Goal: Use online tool/utility: Utilize a website feature to perform a specific function

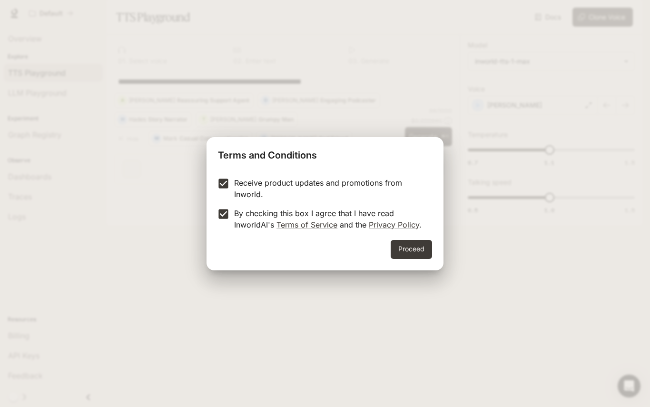
click at [407, 246] on button "Proceed" at bounding box center [411, 249] width 41 height 19
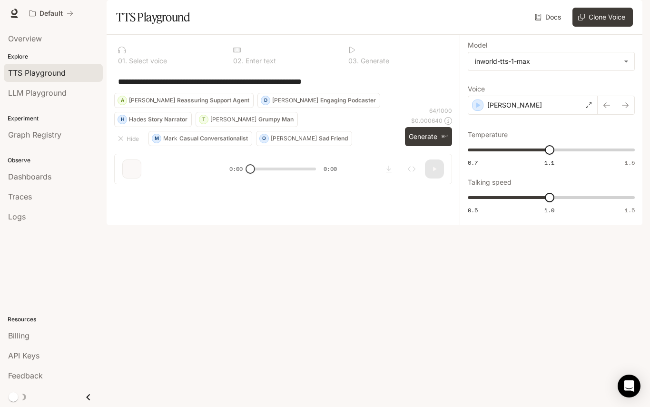
click at [430, 146] on button "Generate ⌘⏎" at bounding box center [428, 137] width 47 height 20
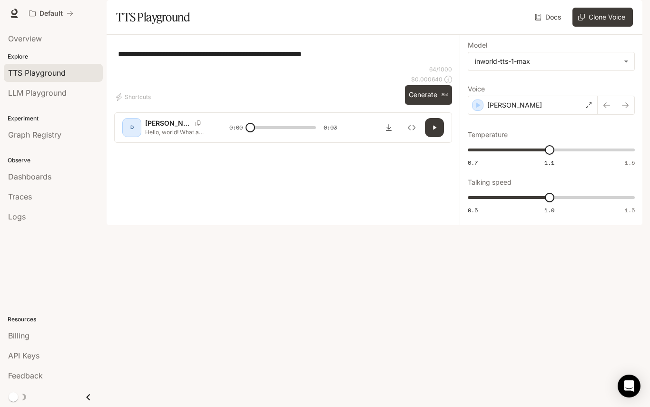
click at [545, 115] on div "[PERSON_NAME]" at bounding box center [533, 105] width 130 height 19
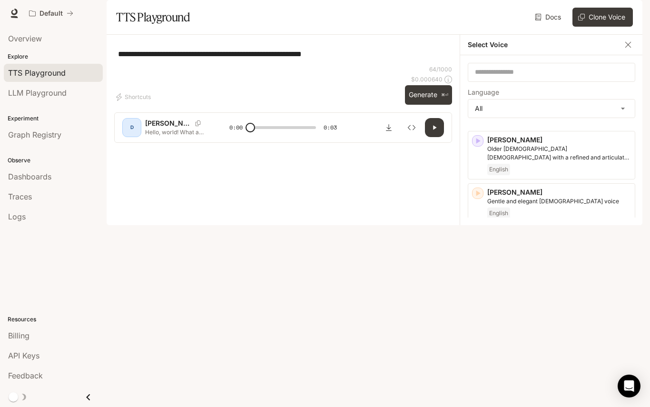
scroll to position [217, 0]
click at [428, 137] on button "button" at bounding box center [434, 127] width 19 height 19
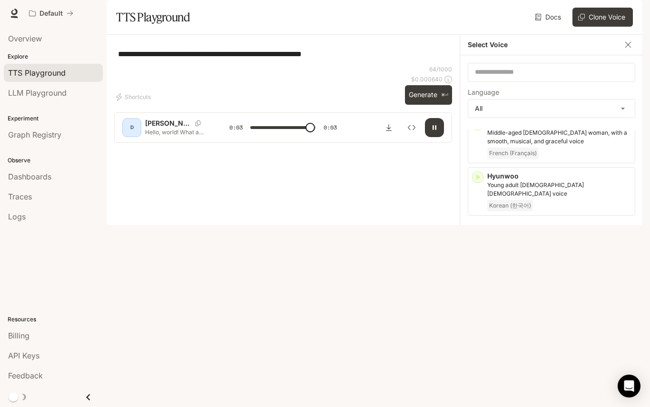
scroll to position [801, 0]
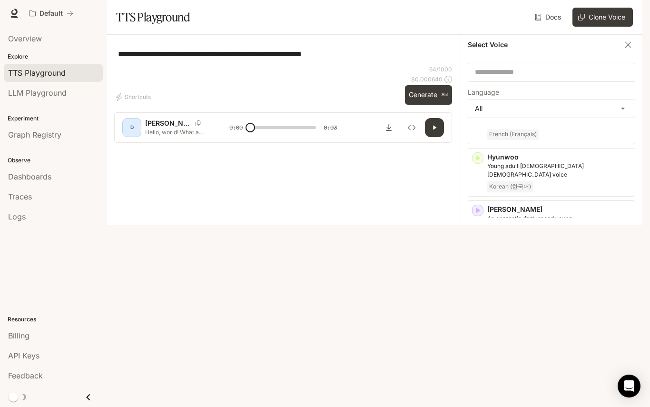
click at [435, 137] on button "button" at bounding box center [434, 127] width 19 height 19
type input "*"
click at [475, 205] on icon "button" at bounding box center [478, 210] width 10 height 10
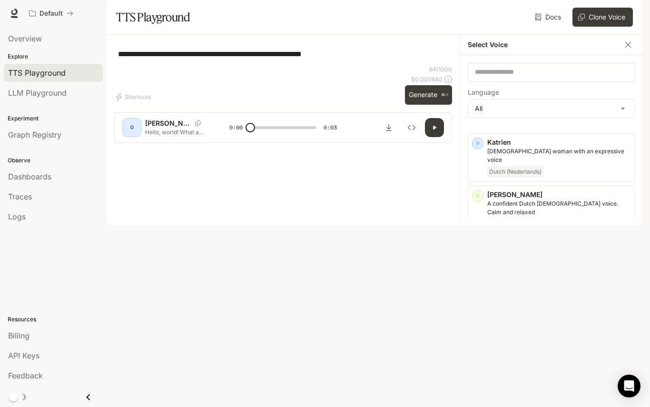
scroll to position [1024, 0]
click at [477, 299] on icon "button" at bounding box center [478, 302] width 4 height 6
click at [477, 247] on icon "button" at bounding box center [478, 250] width 4 height 6
click at [590, 77] on input "text" at bounding box center [551, 73] width 166 height 10
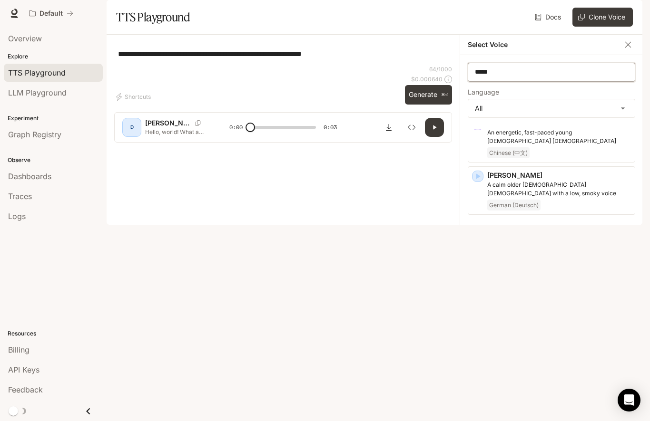
scroll to position [0, 0]
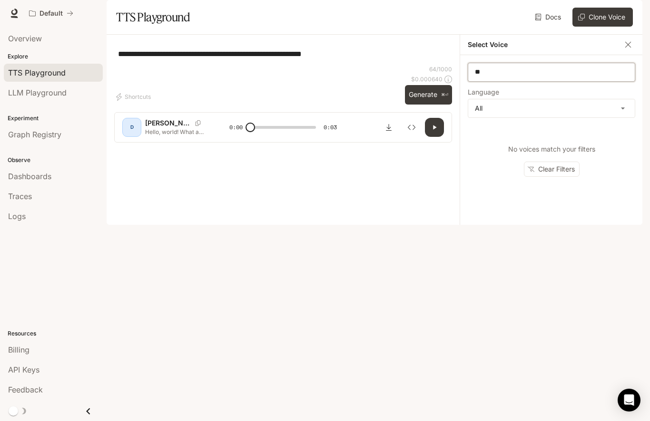
type input "*"
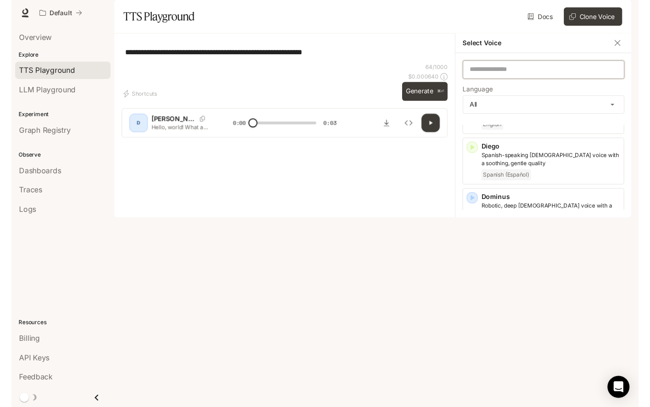
scroll to position [355, 0]
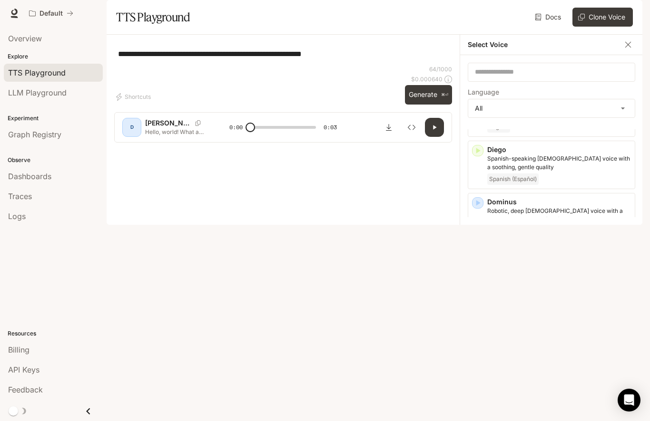
click at [624, 49] on icon "button" at bounding box center [628, 45] width 10 height 10
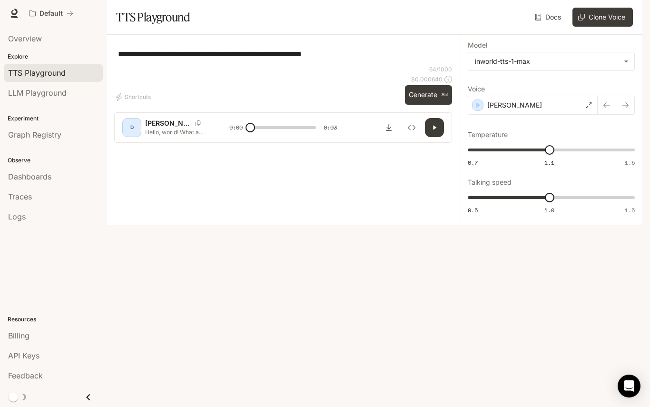
click at [546, 115] on div "[PERSON_NAME]" at bounding box center [533, 105] width 130 height 19
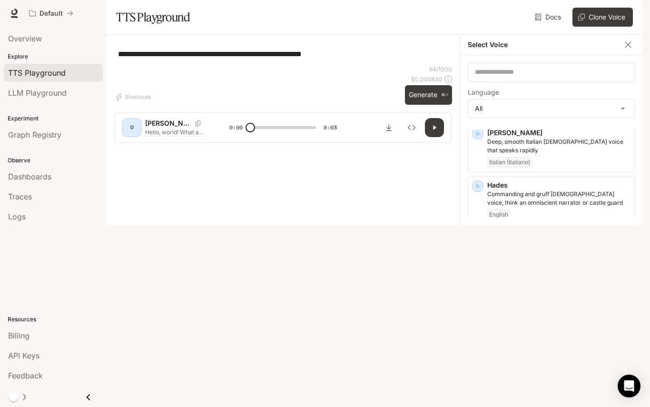
scroll to position [647, 0]
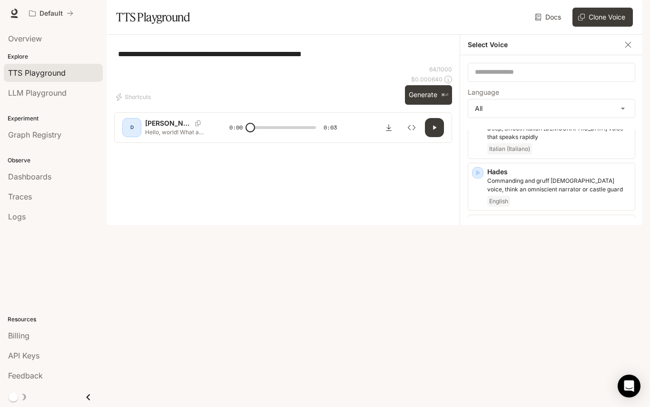
click at [475, 307] on icon "button" at bounding box center [478, 312] width 10 height 10
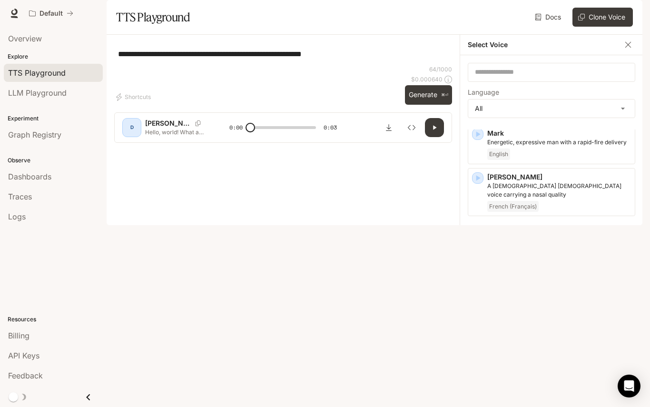
scroll to position [1320, 0]
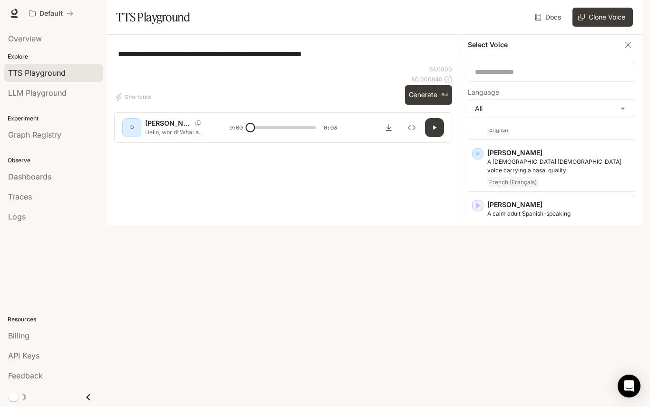
click at [482, 304] on div "button" at bounding box center [477, 309] width 11 height 11
click at [479, 406] on icon "button" at bounding box center [478, 415] width 10 height 10
click at [480, 356] on div "button" at bounding box center [477, 361] width 11 height 11
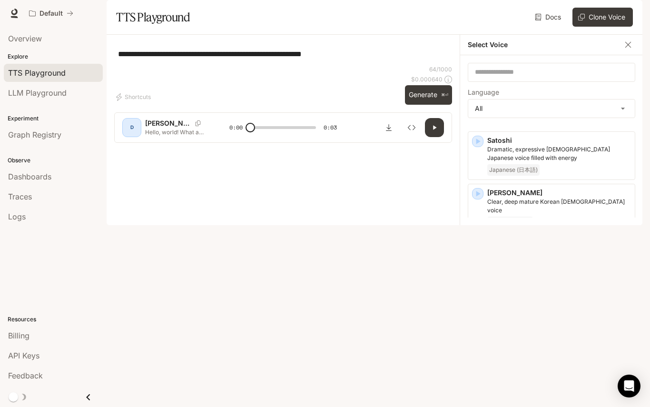
scroll to position [1840, 0]
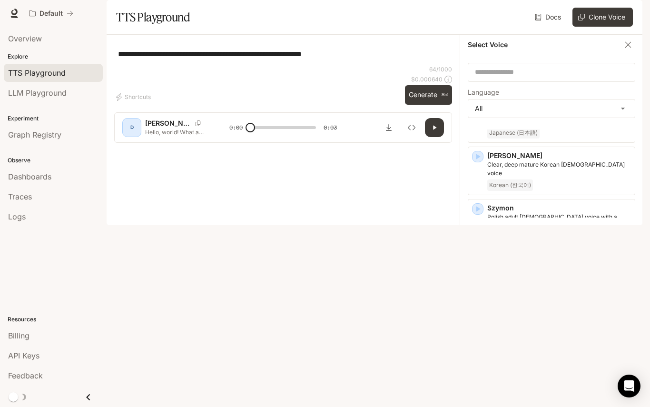
click at [477, 363] on icon "button" at bounding box center [478, 366] width 4 height 6
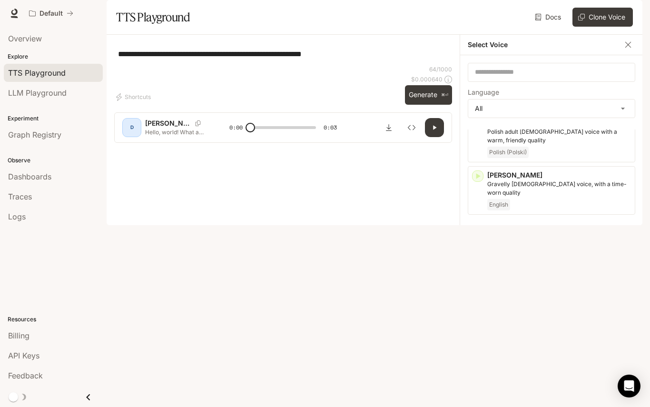
scroll to position [1924, 0]
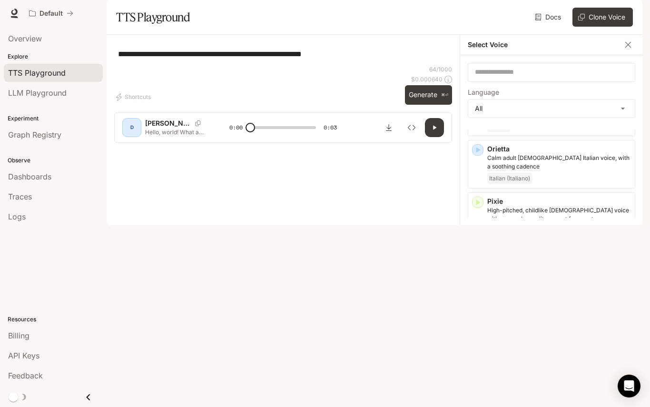
scroll to position [1531, 0]
click at [478, 359] on icon "button" at bounding box center [478, 362] width 4 height 6
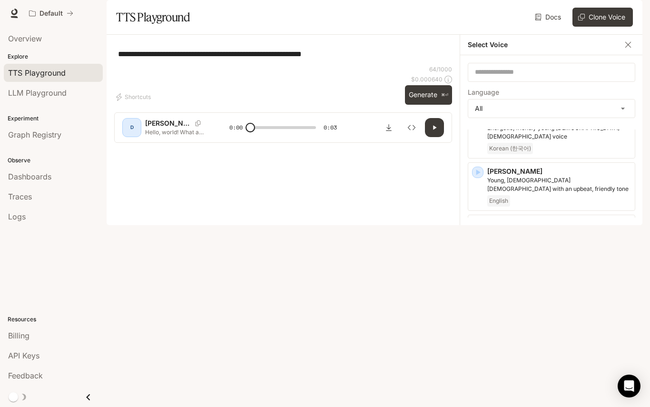
scroll to position [1458, 0]
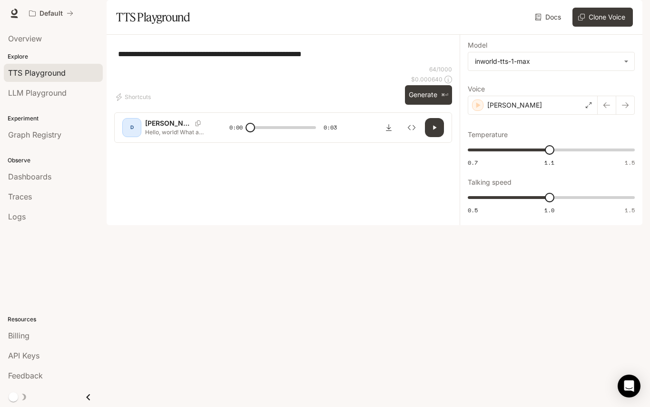
click at [337, 59] on textarea "**********" at bounding box center [283, 54] width 330 height 11
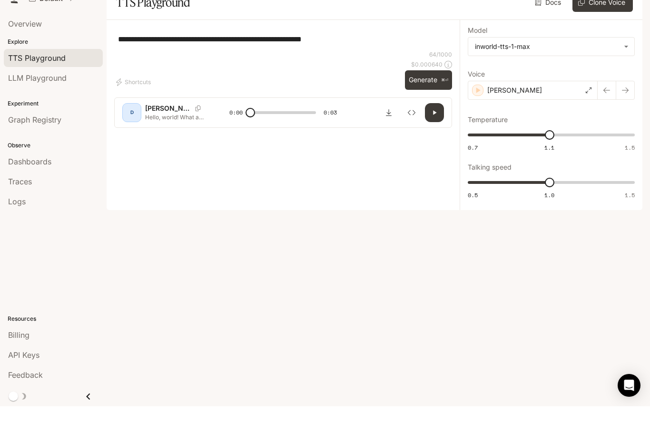
scroll to position [0, 0]
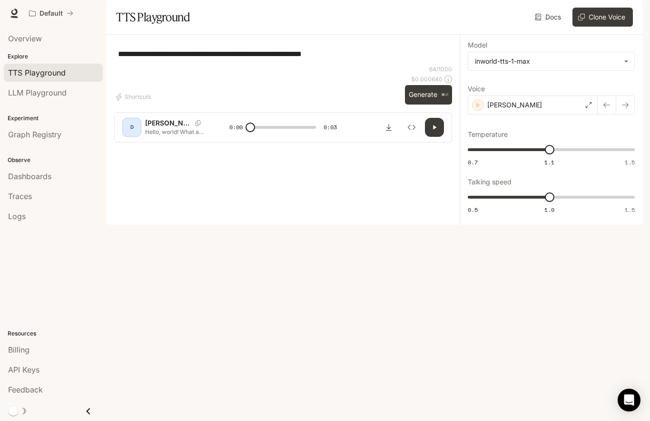
click at [356, 65] on div "**********" at bounding box center [283, 53] width 330 height 23
type textarea "*"
click at [118, 65] on div "* * ​" at bounding box center [283, 53] width 330 height 23
type textarea "**********"
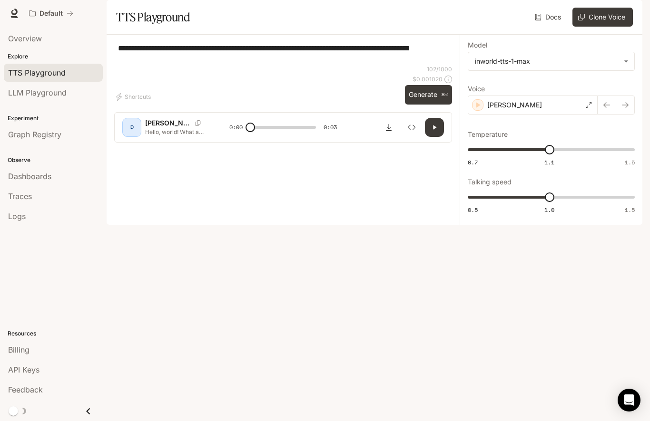
click at [414, 65] on div "**********" at bounding box center [283, 53] width 338 height 23
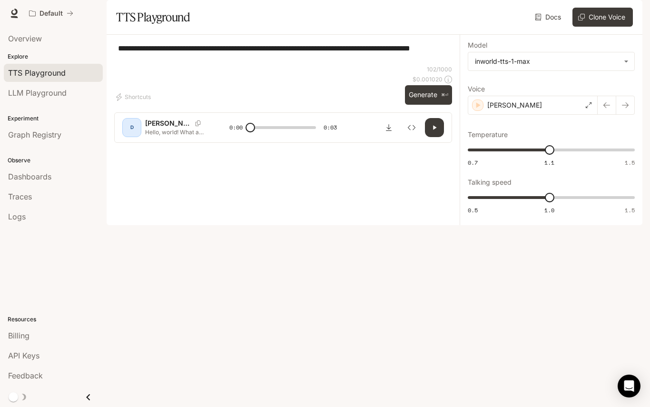
click at [432, 131] on icon "button" at bounding box center [434, 128] width 8 height 8
click at [433, 129] on icon "button" at bounding box center [434, 127] width 4 height 4
click at [607, 27] on button "Clone Voice" at bounding box center [602, 17] width 60 height 19
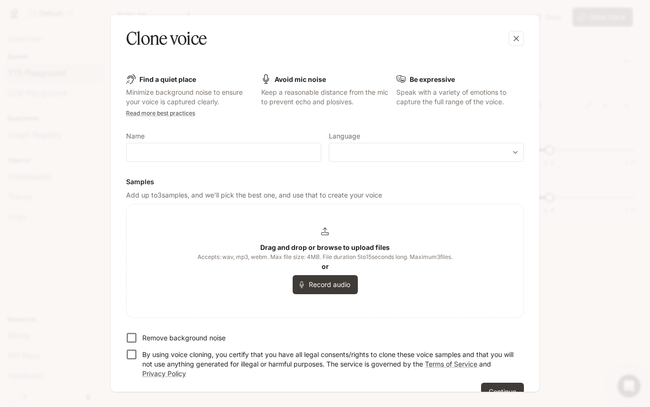
click at [514, 39] on icon "button" at bounding box center [516, 39] width 10 height 10
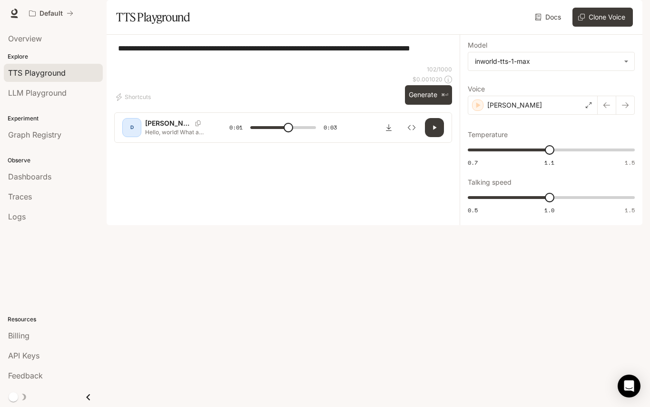
click at [143, 65] on textarea "**********" at bounding box center [283, 54] width 330 height 22
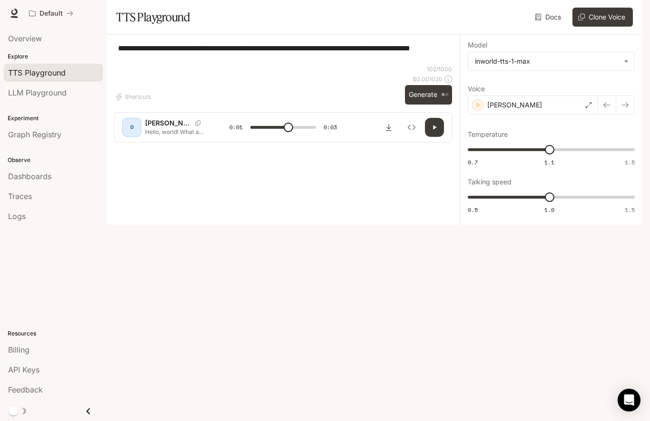
click at [167, 65] on div "**********" at bounding box center [283, 53] width 338 height 23
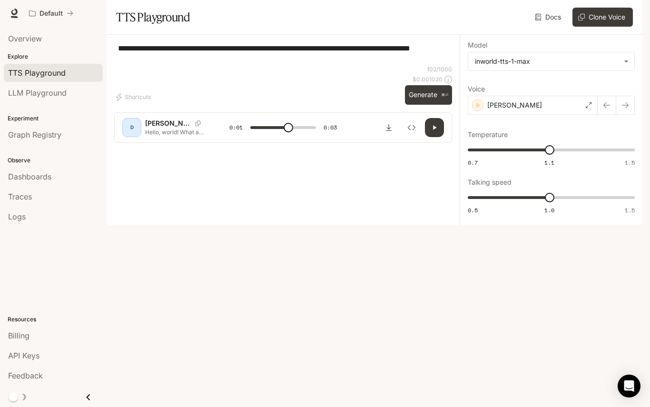
click at [625, 109] on icon "button" at bounding box center [625, 105] width 8 height 8
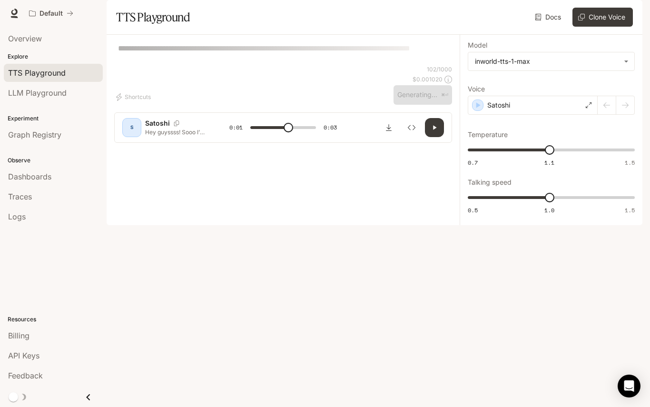
click at [597, 115] on div "Satoshi" at bounding box center [533, 105] width 130 height 19
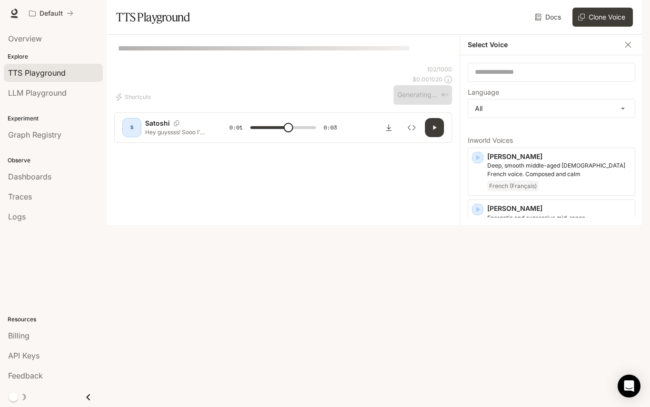
click at [627, 48] on icon "button" at bounding box center [628, 45] width 6 height 6
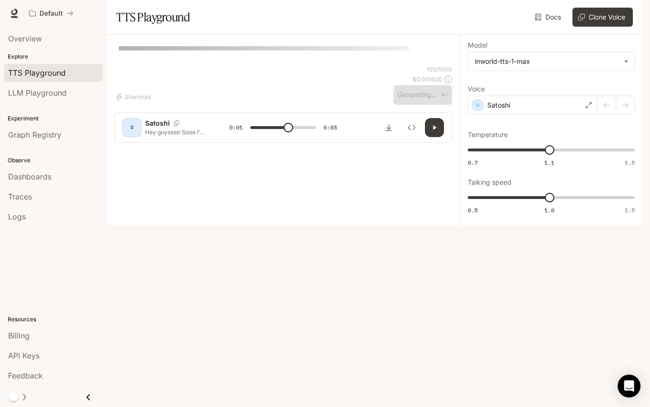
click at [605, 109] on icon "button" at bounding box center [607, 105] width 8 height 8
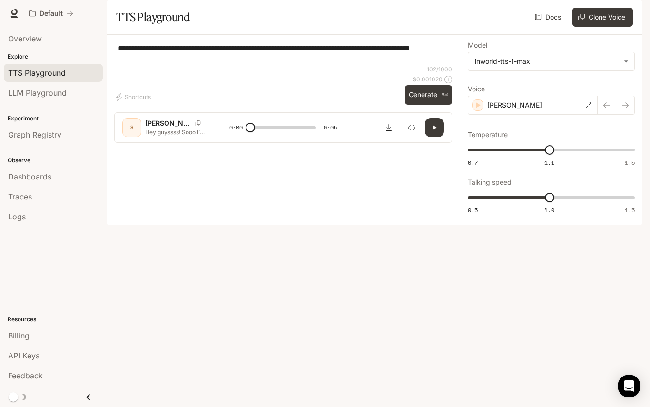
click at [534, 115] on div "[PERSON_NAME]" at bounding box center [533, 105] width 130 height 19
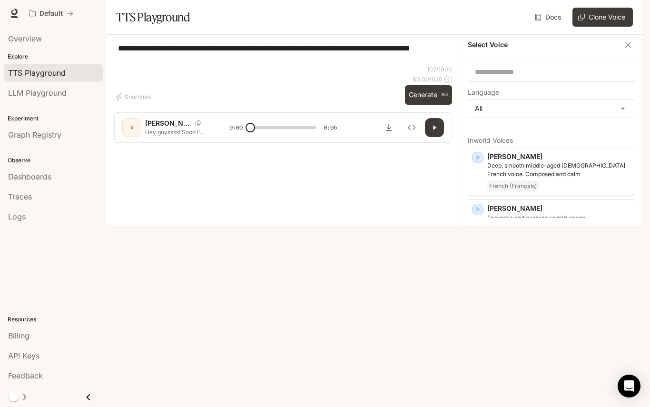
click at [476, 266] on icon "button" at bounding box center [478, 262] width 10 height 10
click at [551, 265] on p "[PERSON_NAME]" at bounding box center [559, 261] width 144 height 10
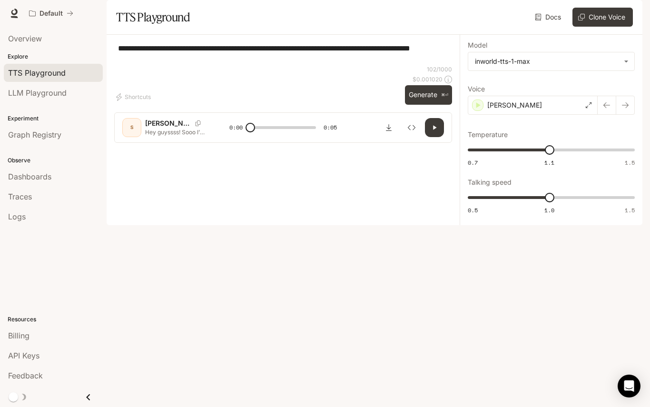
click at [624, 109] on icon "button" at bounding box center [625, 105] width 8 height 8
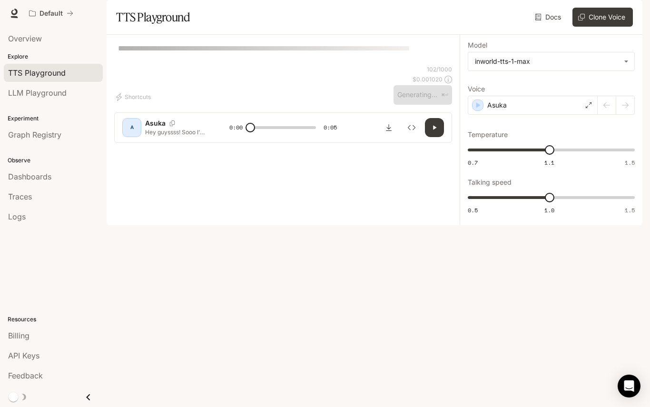
click at [603, 115] on div at bounding box center [615, 105] width 37 height 19
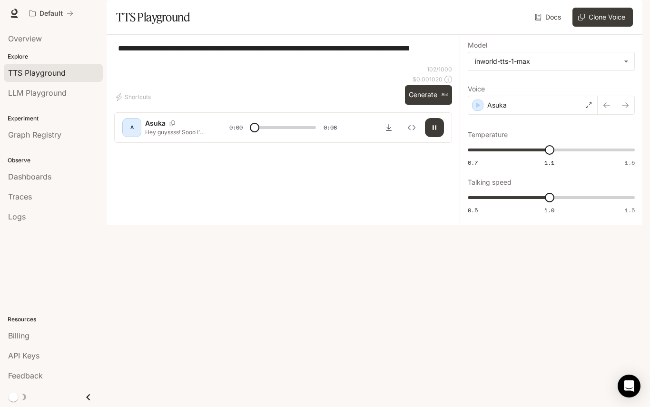
click at [604, 115] on button "button" at bounding box center [606, 105] width 19 height 19
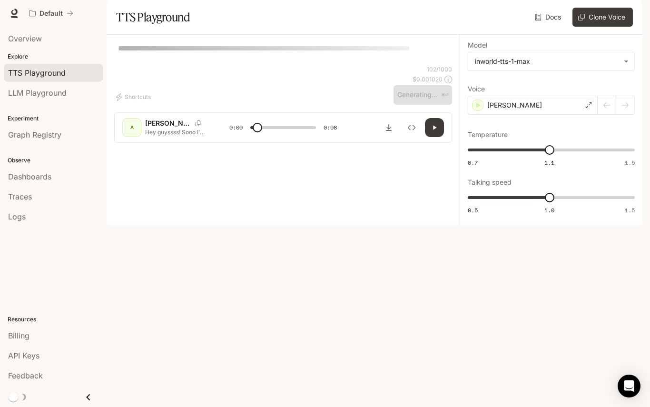
click at [588, 115] on div "[PERSON_NAME]" at bounding box center [533, 105] width 130 height 19
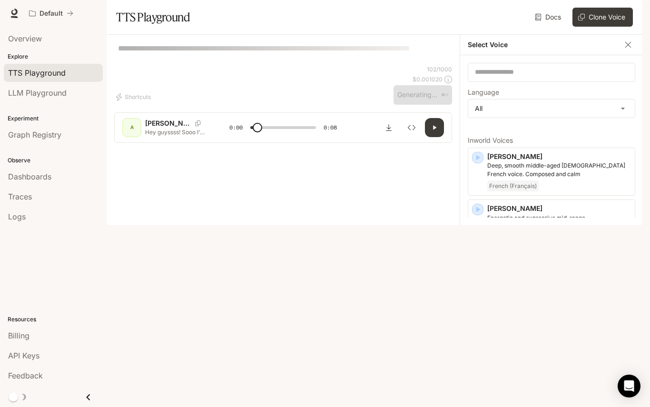
click at [629, 49] on icon "button" at bounding box center [628, 45] width 10 height 10
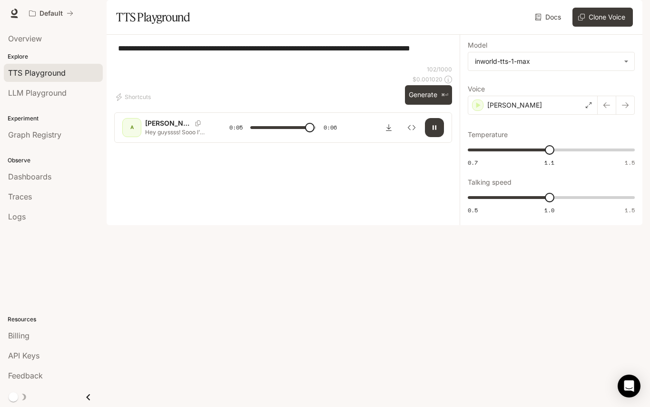
click at [158, 65] on textarea "**********" at bounding box center [283, 54] width 330 height 22
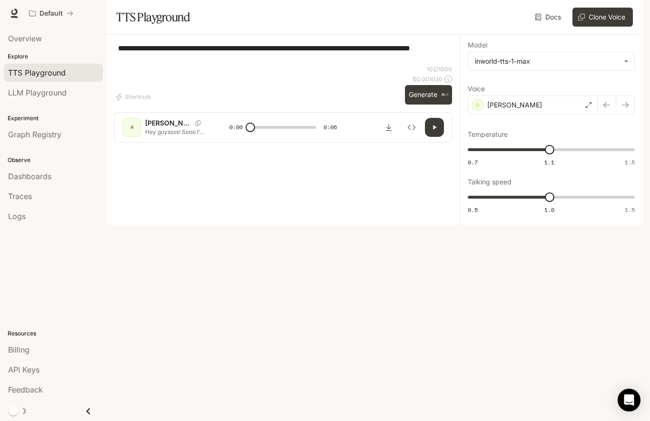
type input "*"
click at [155, 65] on textarea "**********" at bounding box center [283, 54] width 330 height 22
type textarea "**********"
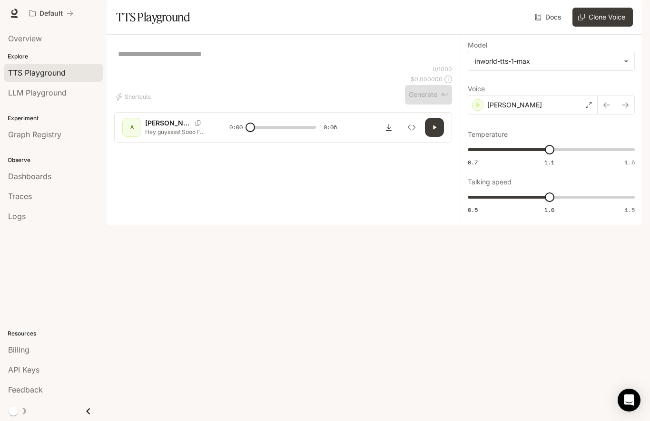
type textarea "*"
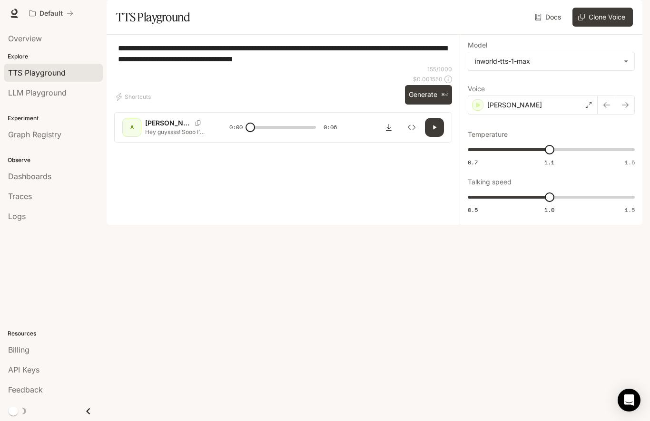
click at [193, 65] on textarea "**********" at bounding box center [283, 54] width 330 height 22
click at [187, 65] on textarea "**********" at bounding box center [283, 54] width 330 height 22
click at [364, 65] on textarea "**********" at bounding box center [283, 54] width 330 height 22
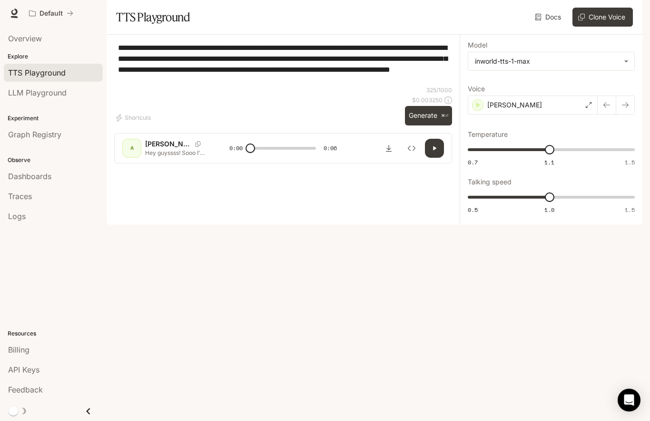
type textarea "**********"
click at [407, 86] on div "**********" at bounding box center [283, 64] width 338 height 44
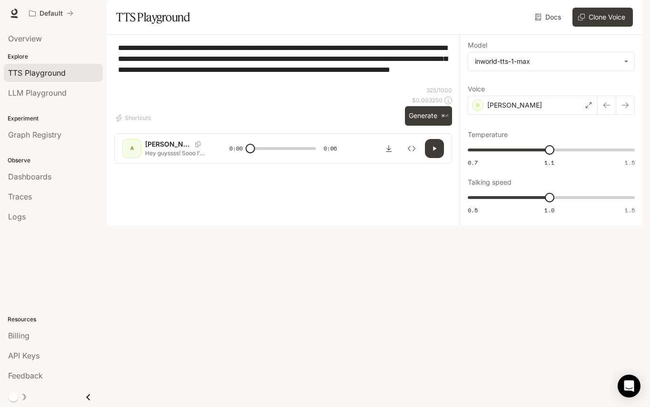
click at [594, 84] on body "**********" at bounding box center [325, 203] width 650 height 407
click at [608, 77] on div at bounding box center [325, 203] width 650 height 407
click at [630, 115] on button "button" at bounding box center [624, 105] width 19 height 19
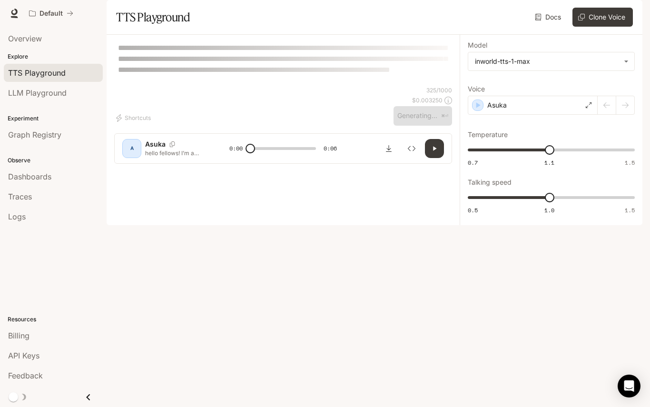
click at [605, 115] on div at bounding box center [615, 105] width 37 height 19
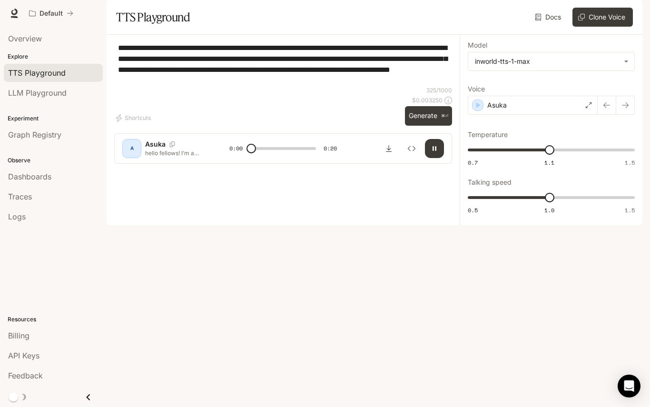
click at [605, 108] on icon "button" at bounding box center [606, 105] width 7 height 6
click at [428, 158] on button "button" at bounding box center [434, 148] width 19 height 19
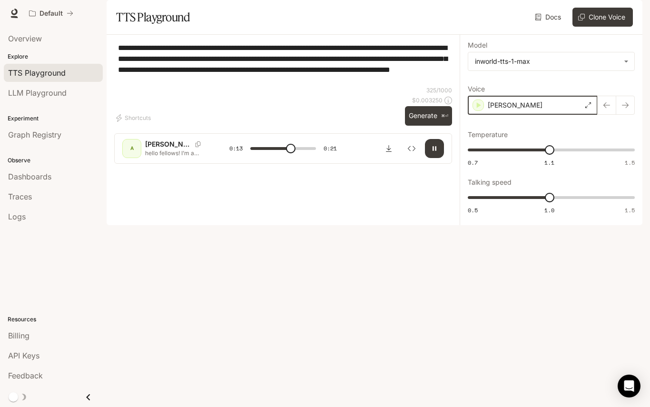
click at [483, 111] on div "button" at bounding box center [477, 104] width 11 height 11
click at [475, 110] on icon "button" at bounding box center [478, 105] width 10 height 10
click at [483, 115] on div "[PERSON_NAME]" at bounding box center [533, 105] width 130 height 19
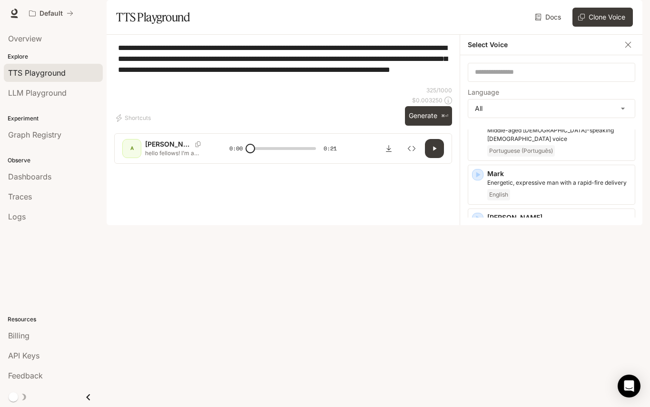
scroll to position [1267, 0]
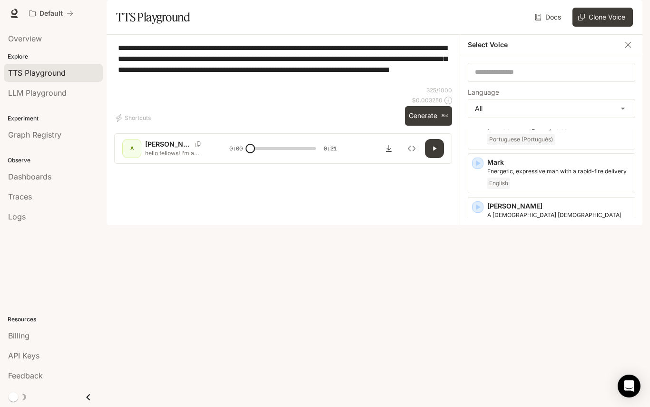
click at [478, 306] on icon "button" at bounding box center [478, 311] width 10 height 10
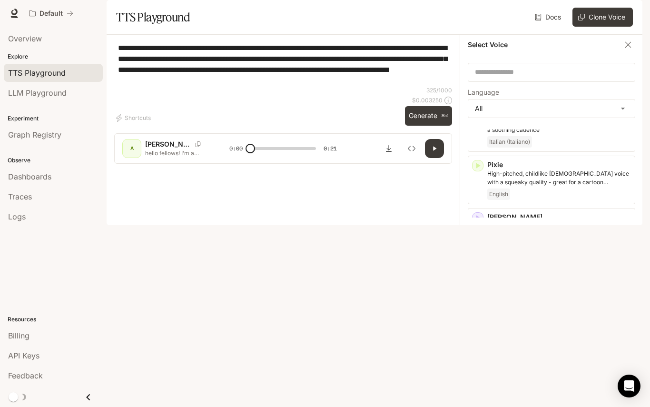
scroll to position [1564, 0]
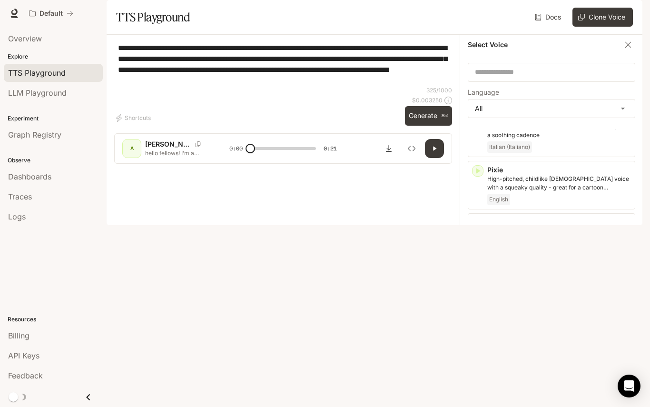
click at [477, 325] on icon "button" at bounding box center [478, 328] width 4 height 6
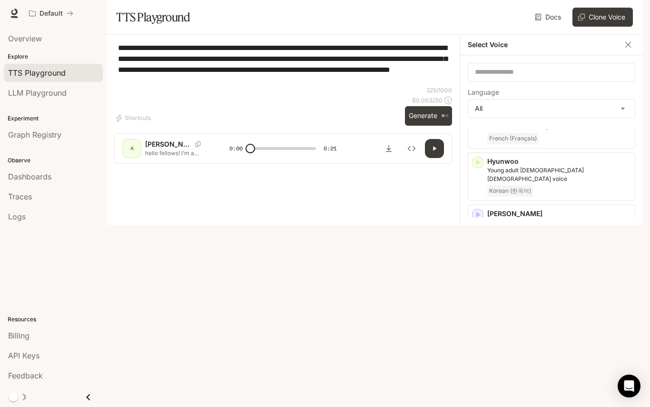
scroll to position [782, 0]
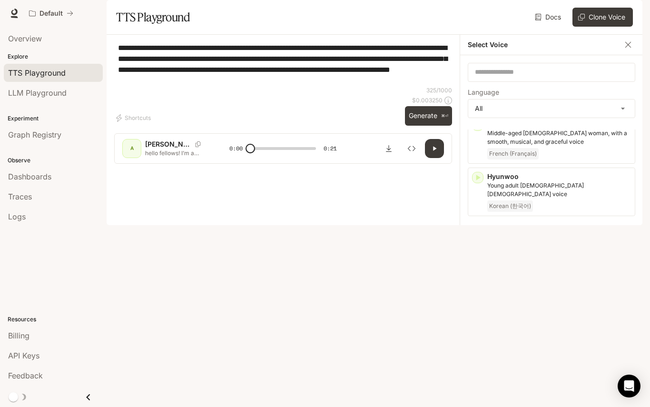
click at [473, 225] on icon "button" at bounding box center [478, 230] width 10 height 10
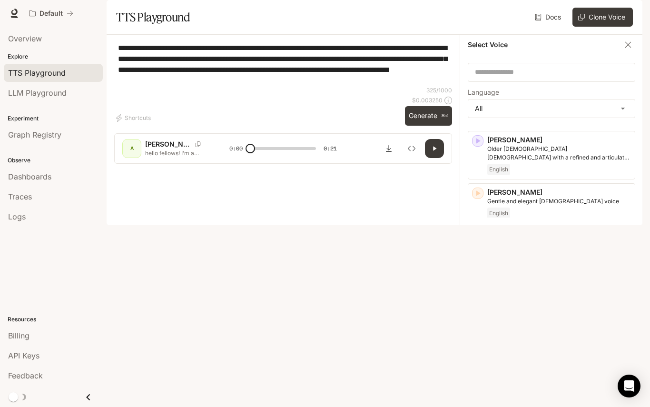
scroll to position [215, 0]
click at [479, 197] on icon "button" at bounding box center [478, 195] width 4 height 6
click at [561, 207] on p "Gentle and elegant [DEMOGRAPHIC_DATA] voice" at bounding box center [559, 202] width 144 height 9
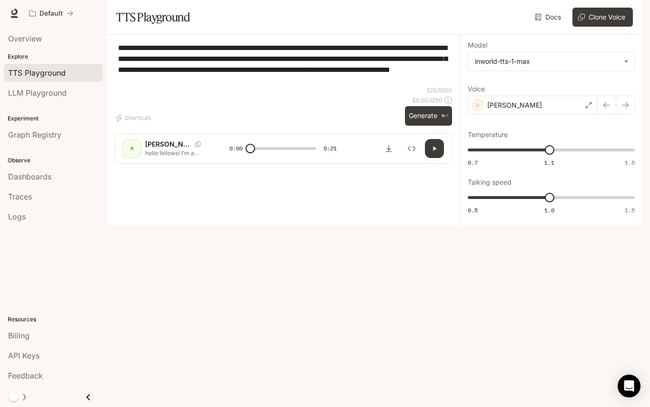
click at [625, 109] on icon "button" at bounding box center [625, 105] width 8 height 8
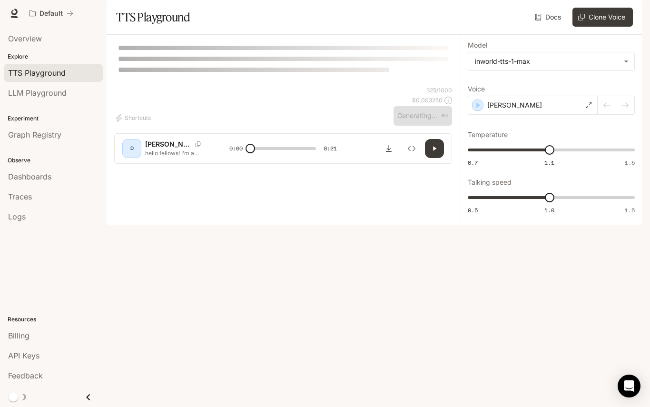
click at [597, 115] on div "[PERSON_NAME]" at bounding box center [533, 105] width 130 height 19
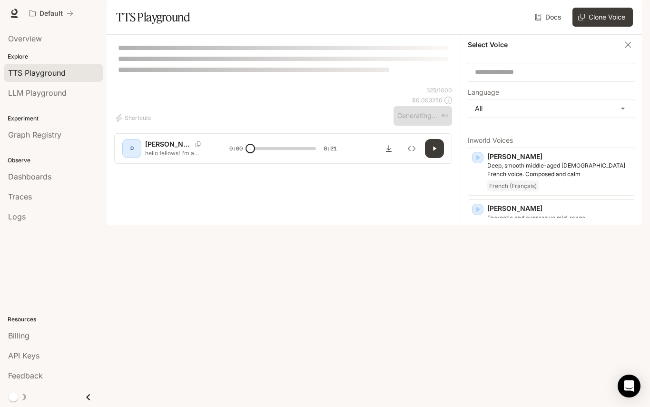
click at [631, 49] on icon "button" at bounding box center [628, 45] width 10 height 10
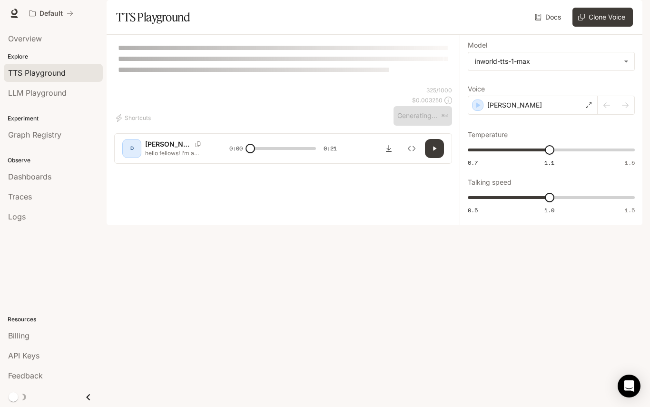
click at [602, 115] on div at bounding box center [615, 105] width 37 height 19
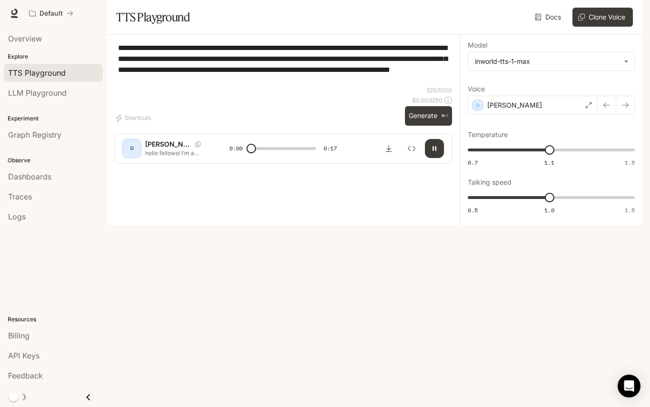
click at [604, 109] on icon "button" at bounding box center [607, 105] width 8 height 8
type input "*"
click at [218, 86] on textarea "**********" at bounding box center [283, 64] width 330 height 44
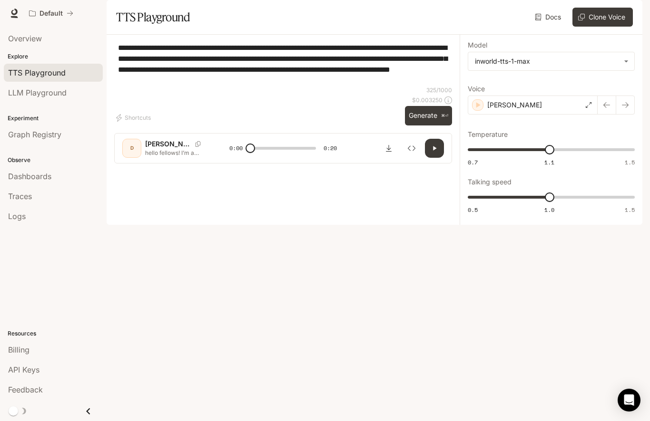
click at [219, 86] on textarea "**********" at bounding box center [283, 64] width 330 height 44
type textarea "**********"
click at [523, 155] on div "**********" at bounding box center [551, 129] width 167 height 175
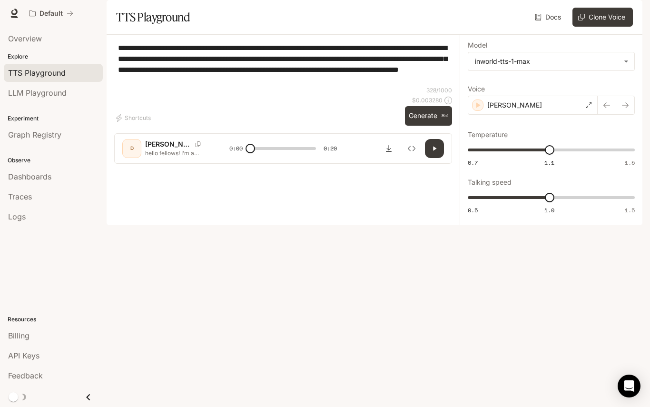
click at [436, 150] on icon "button" at bounding box center [434, 148] width 3 height 4
click at [623, 109] on icon "button" at bounding box center [625, 105] width 8 height 8
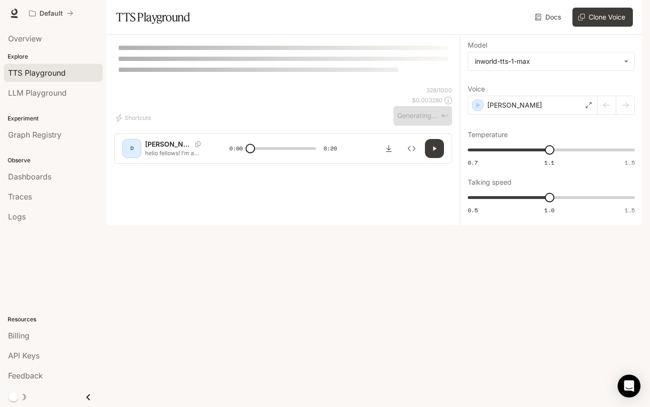
click at [597, 115] on div "[PERSON_NAME]" at bounding box center [533, 105] width 130 height 19
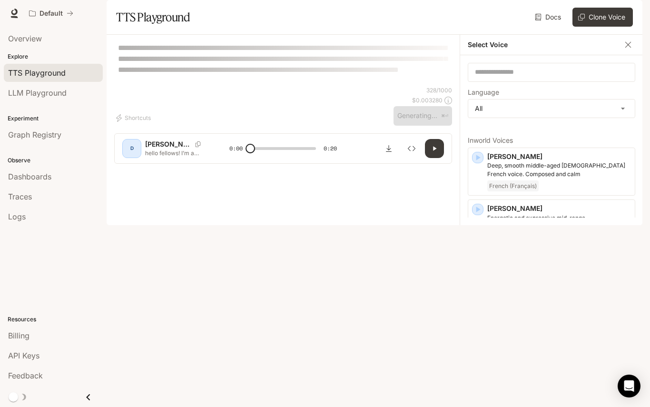
click at [632, 49] on icon "button" at bounding box center [628, 45] width 10 height 10
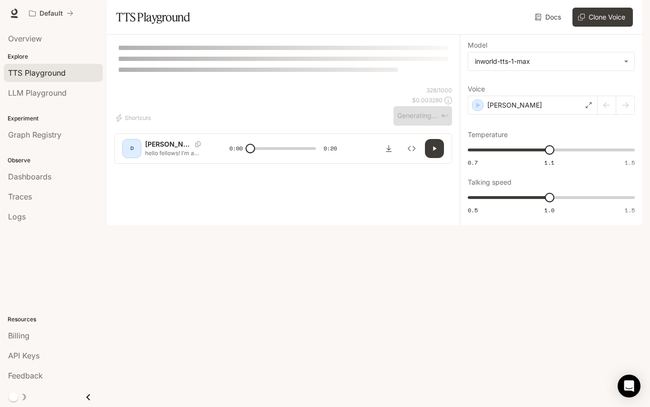
click at [571, 115] on div "[PERSON_NAME]" at bounding box center [533, 105] width 130 height 19
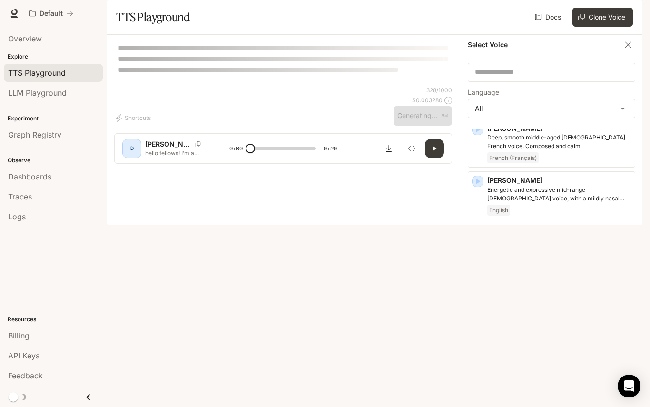
scroll to position [31, 0]
click at [477, 234] on icon "button" at bounding box center [478, 231] width 4 height 6
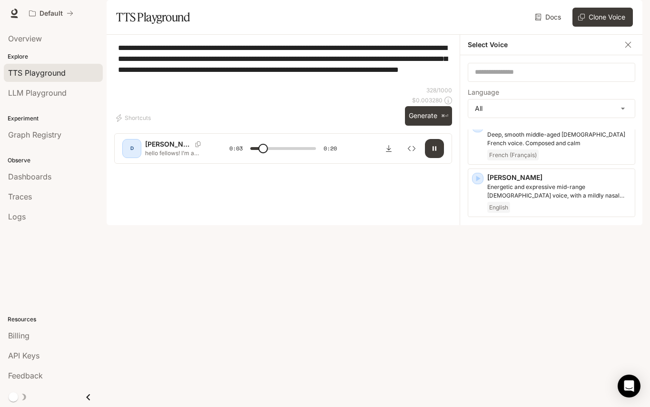
click at [430, 152] on icon "button" at bounding box center [434, 149] width 8 height 8
click at [475, 279] on icon "button" at bounding box center [478, 275] width 10 height 10
click at [476, 234] on icon "button" at bounding box center [478, 231] width 4 height 6
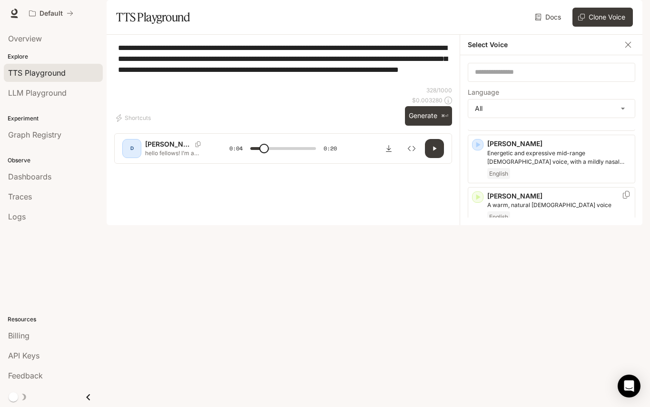
scroll to position [65, 0]
click at [478, 349] on icon "button" at bounding box center [478, 345] width 10 height 10
click at [478, 200] on icon "button" at bounding box center [478, 197] width 4 height 6
click at [547, 209] on p "A warm, natural [DEMOGRAPHIC_DATA] voice" at bounding box center [559, 204] width 144 height 9
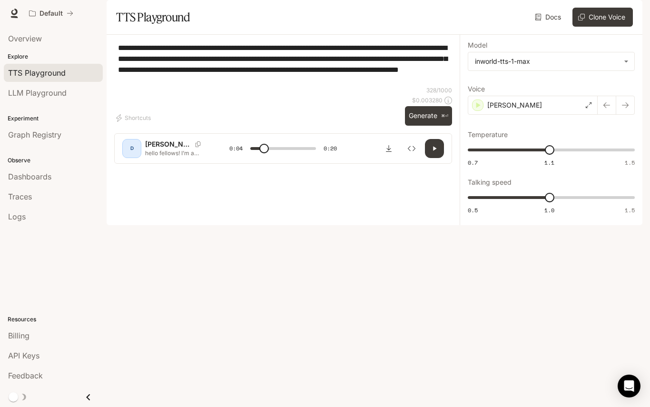
click at [603, 109] on icon "button" at bounding box center [607, 105] width 8 height 8
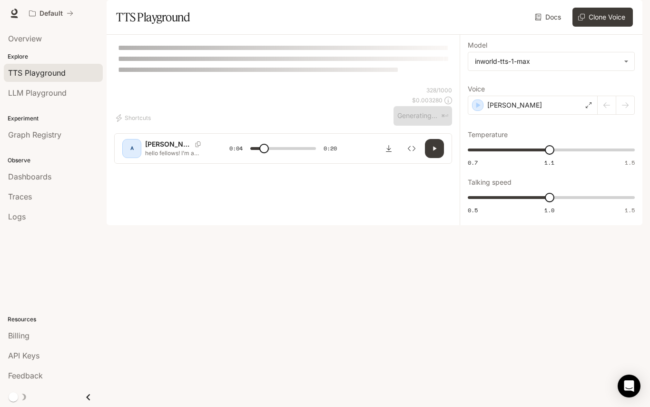
click at [631, 115] on div at bounding box center [615, 105] width 37 height 19
click at [627, 115] on div at bounding box center [615, 105] width 37 height 19
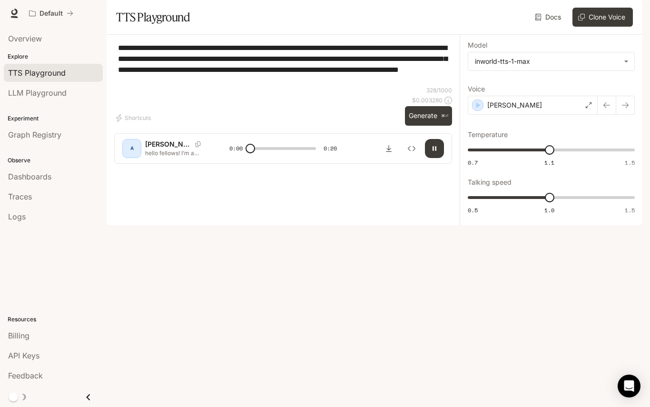
click at [625, 109] on icon "button" at bounding box center [625, 105] width 8 height 8
click at [432, 152] on icon "button" at bounding box center [434, 149] width 8 height 8
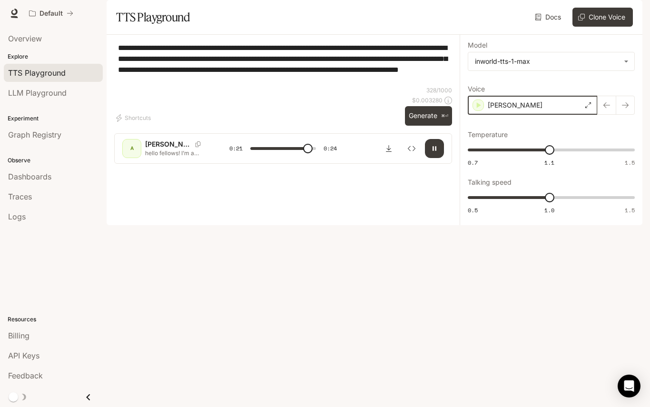
click at [479, 110] on icon "button" at bounding box center [478, 105] width 10 height 10
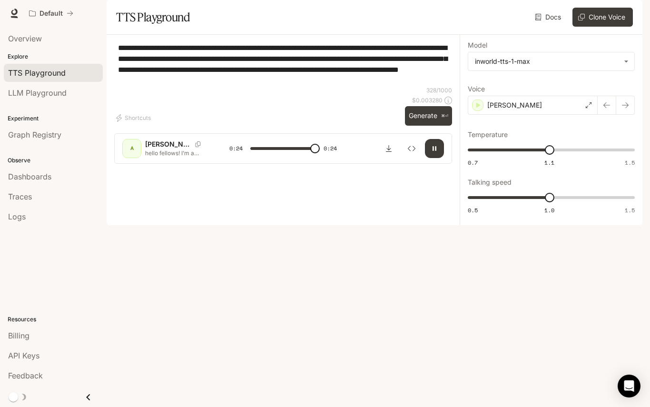
type input "*"
click at [537, 115] on div "[PERSON_NAME]" at bounding box center [533, 105] width 130 height 19
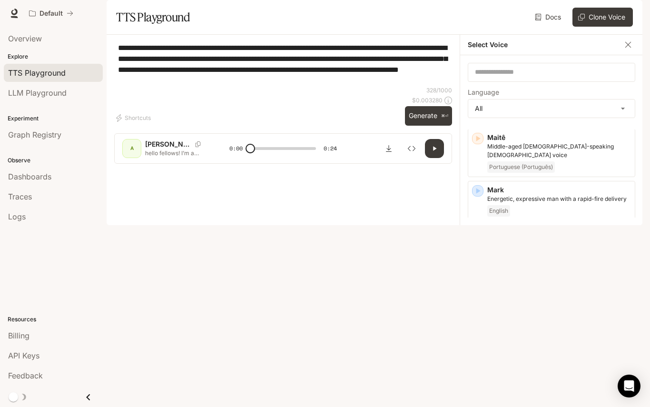
scroll to position [1243, 0]
click at [476, 383] on icon "button" at bounding box center [478, 388] width 10 height 10
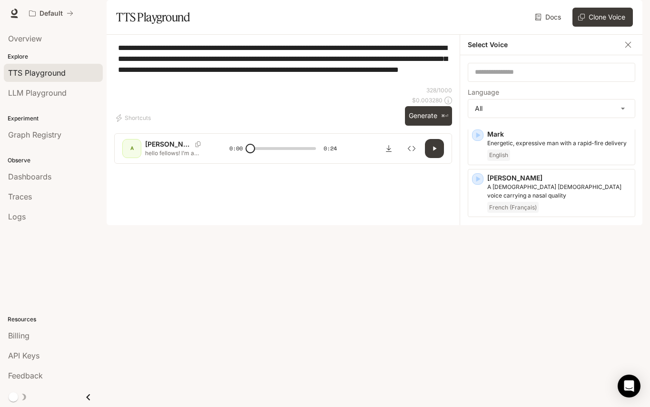
scroll to position [1298, 0]
click at [569, 322] on div "[PERSON_NAME], [DEMOGRAPHIC_DATA] [DEMOGRAPHIC_DATA] with an upbeat, friendly t…" at bounding box center [551, 346] width 167 height 49
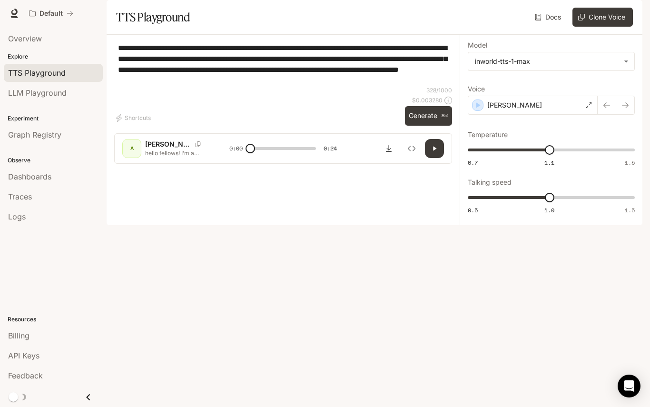
click at [119, 164] on div "A [PERSON_NAME] hello fellows! I’m a new evade creator! Well not really a new e…" at bounding box center [283, 148] width 338 height 30
click at [193, 147] on icon "Copy Voice ID" at bounding box center [198, 144] width 10 height 6
click at [55, 95] on span "LLM Playground" at bounding box center [37, 92] width 59 height 11
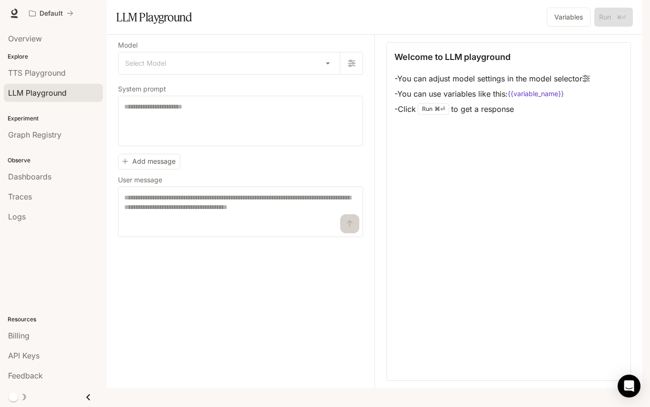
click at [38, 71] on span "TTS Playground" at bounding box center [37, 72] width 58 height 11
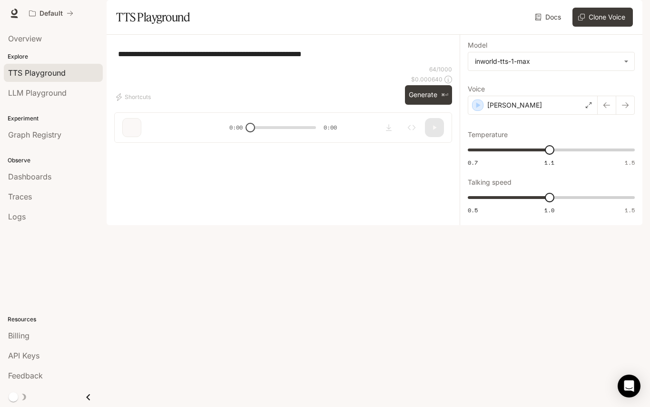
type textarea "**********"
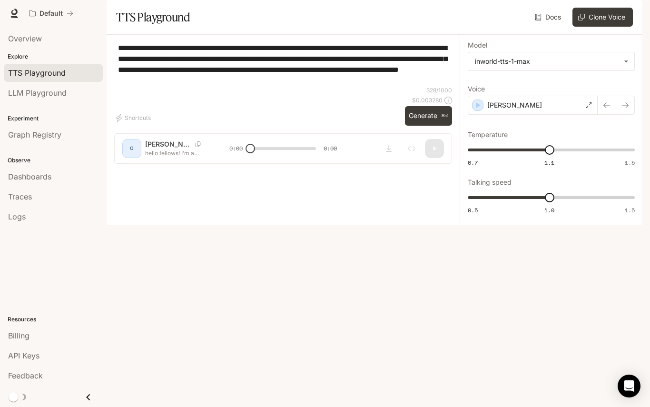
click at [626, 384] on icon "Open Intercom Messenger" at bounding box center [629, 385] width 10 height 11
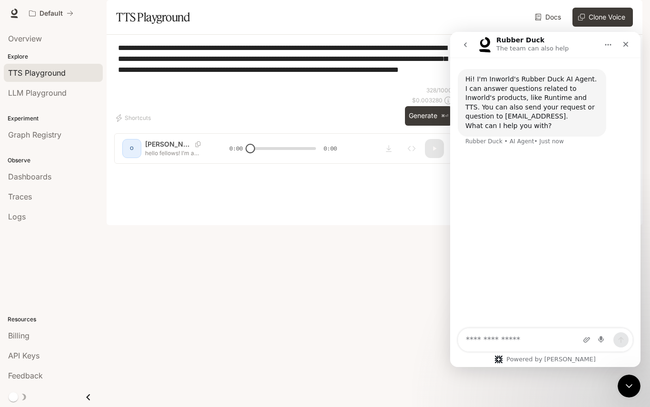
click at [631, 382] on icon "Close Intercom Messenger" at bounding box center [628, 385] width 11 height 11
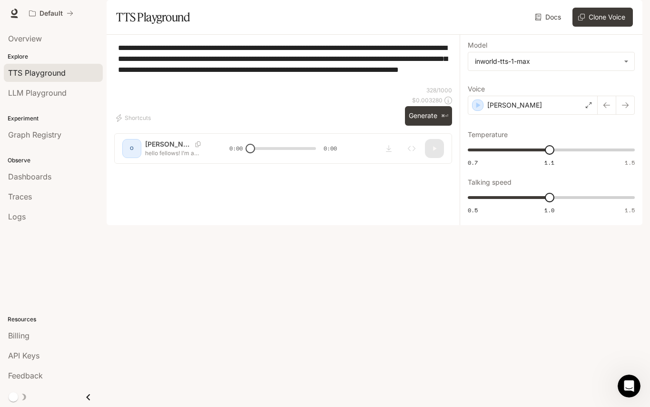
click at [440, 171] on div "**********" at bounding box center [283, 103] width 353 height 137
click at [397, 86] on textarea "**********" at bounding box center [283, 64] width 330 height 44
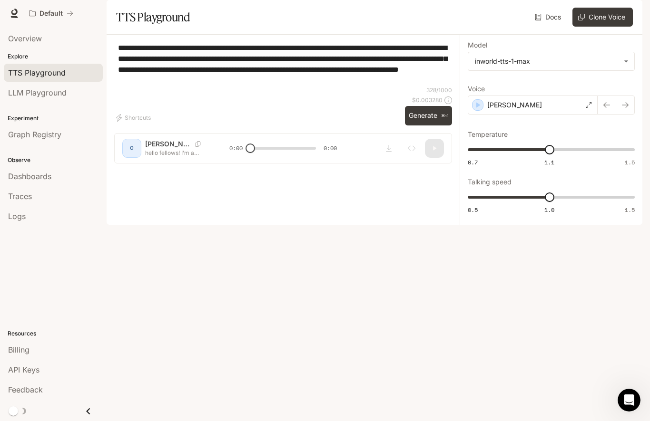
click at [417, 86] on div "**********" at bounding box center [283, 64] width 338 height 44
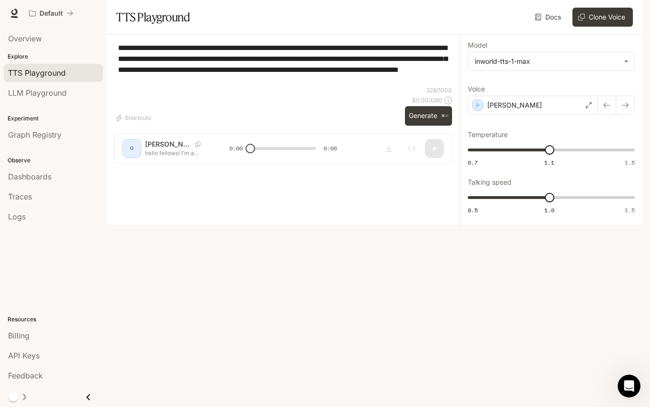
click at [625, 115] on button "button" at bounding box center [624, 105] width 19 height 19
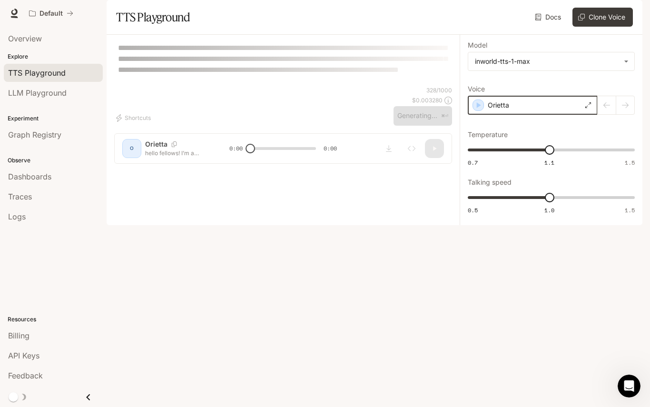
click at [475, 110] on icon "button" at bounding box center [478, 105] width 10 height 10
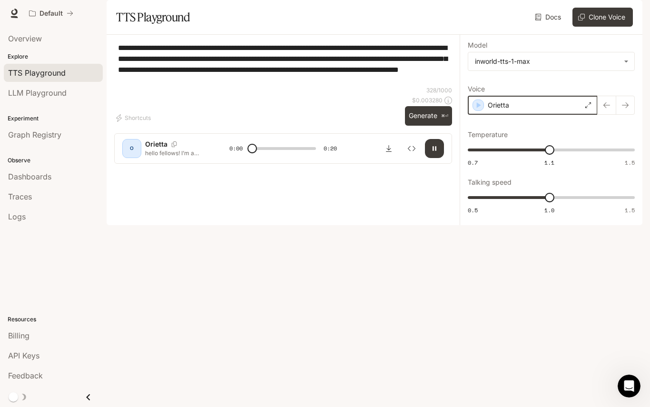
click at [478, 110] on icon "button" at bounding box center [478, 105] width 10 height 10
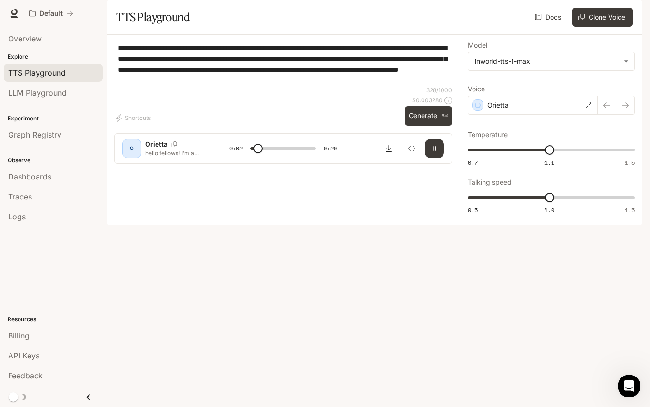
click at [605, 109] on icon "button" at bounding box center [607, 105] width 8 height 8
click at [432, 158] on button "button" at bounding box center [434, 148] width 19 height 19
click at [516, 115] on div "[PERSON_NAME]" at bounding box center [533, 105] width 130 height 19
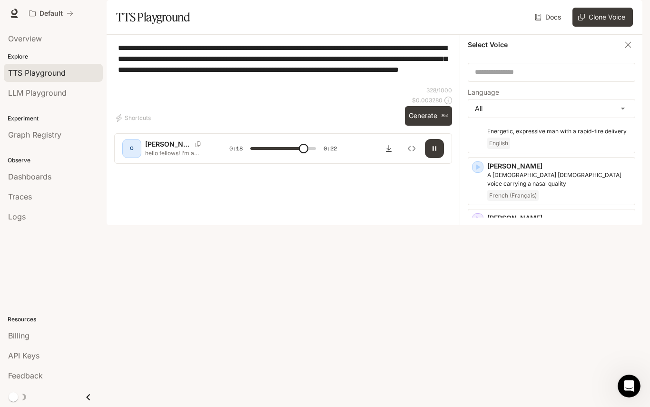
scroll to position [1305, 0]
click at [478, 271] on icon "button" at bounding box center [478, 274] width 4 height 6
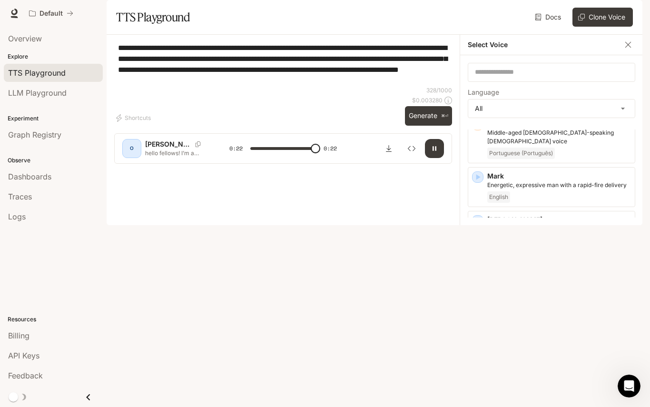
type input "*"
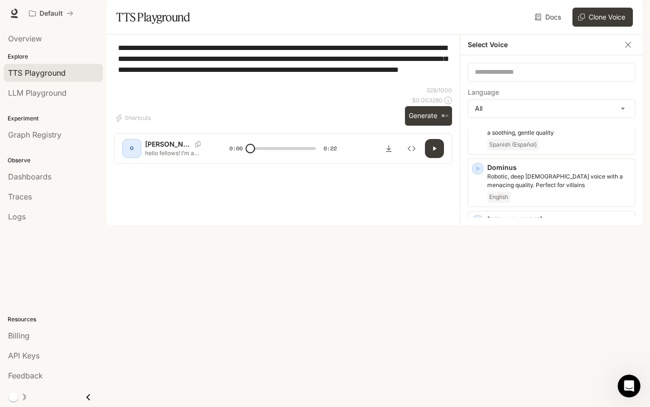
click at [608, 134] on body "**********" at bounding box center [325, 203] width 650 height 407
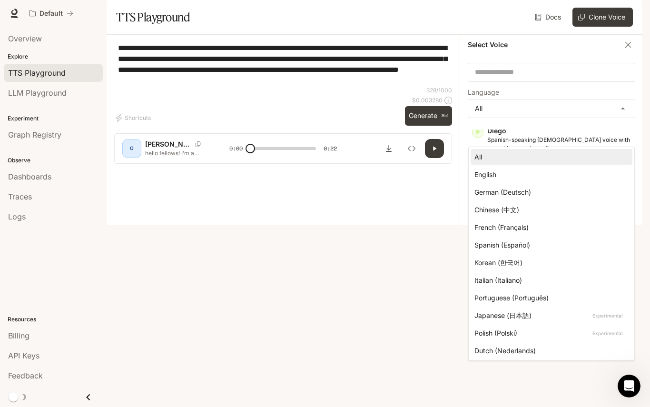
scroll to position [373, 0]
click at [556, 176] on div "English" at bounding box center [549, 174] width 150 height 10
type input "*****"
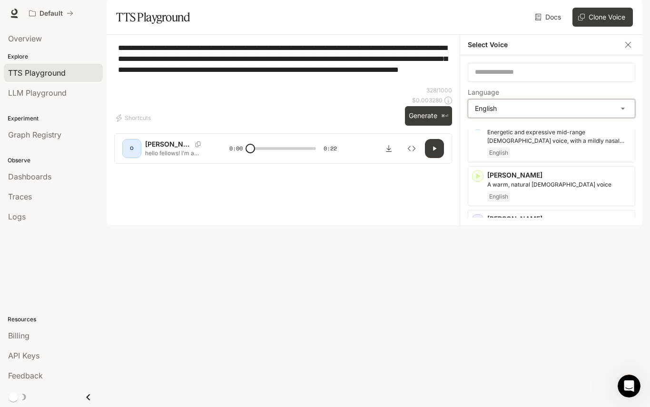
scroll to position [34, 0]
click at [473, 180] on icon "button" at bounding box center [478, 175] width 10 height 10
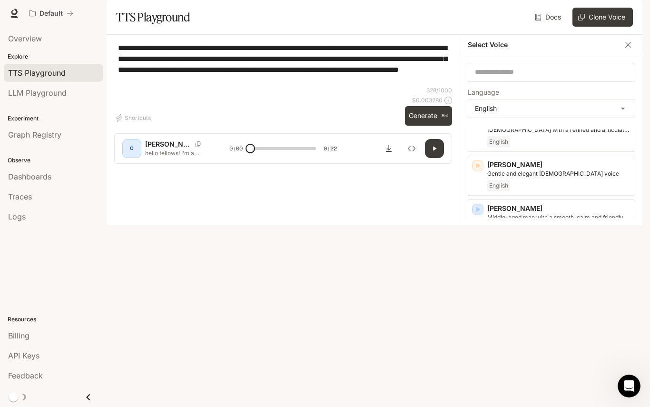
scroll to position [153, 0]
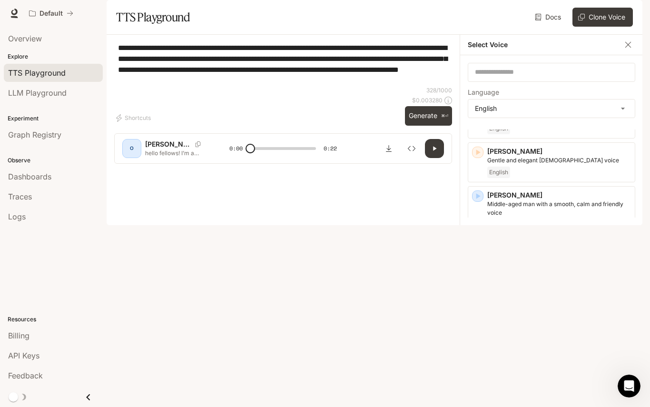
click at [479, 201] on icon "button" at bounding box center [478, 196] width 10 height 10
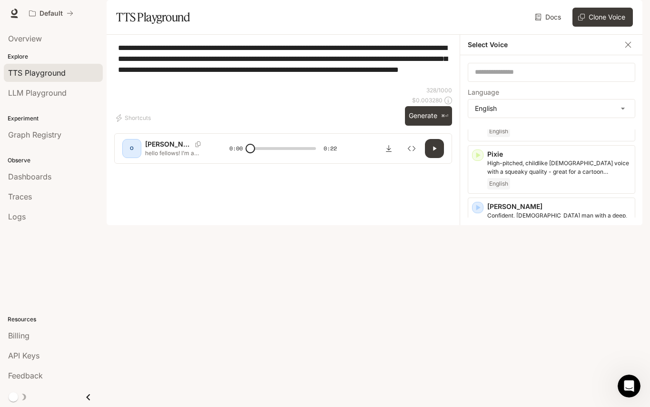
scroll to position [501, 0]
click at [478, 255] on icon "button" at bounding box center [478, 258] width 4 height 6
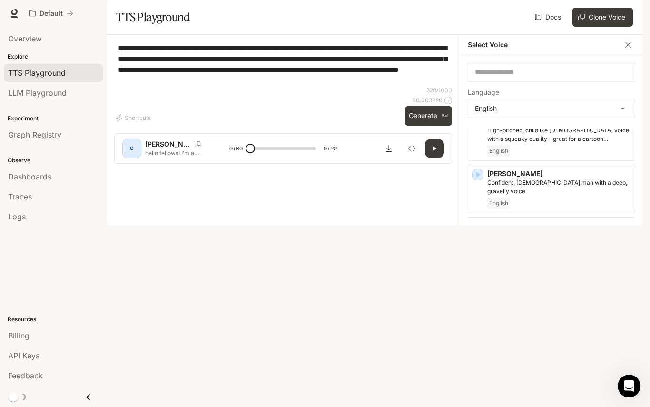
scroll to position [532, 0]
click at [477, 178] on icon "button" at bounding box center [478, 175] width 4 height 6
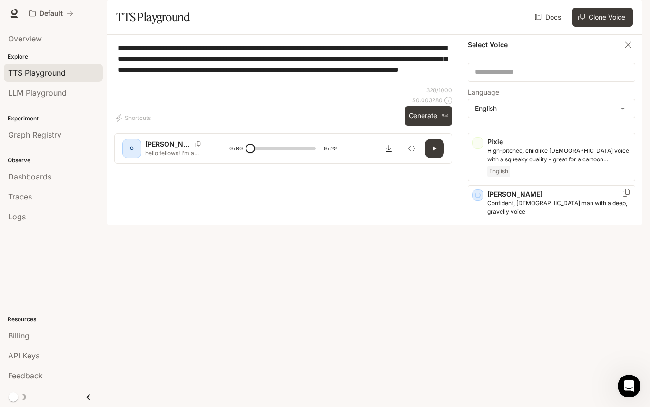
scroll to position [510, 0]
click at [477, 246] on icon "button" at bounding box center [478, 249] width 4 height 6
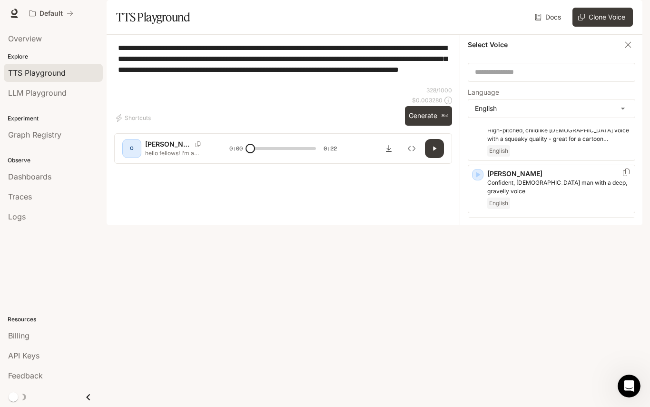
scroll to position [532, 0]
click at [477, 381] on icon "button" at bounding box center [478, 384] width 4 height 6
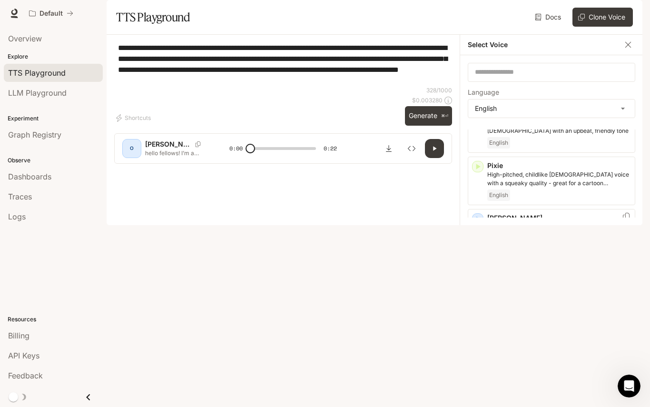
scroll to position [487, 0]
click at [532, 276] on p "Fast-talking young adult woman, with a questioning and curious tone" at bounding box center [559, 284] width 144 height 17
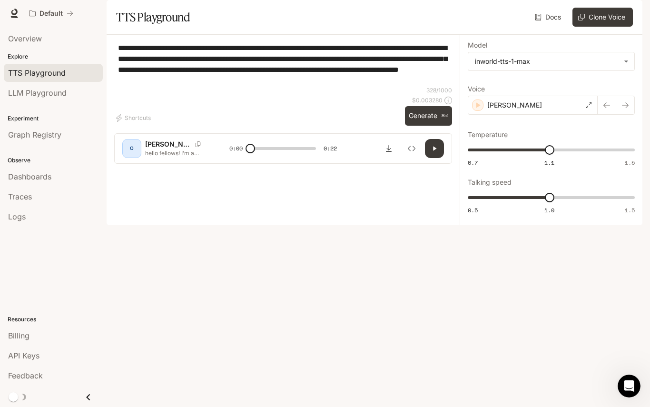
click at [436, 152] on icon "button" at bounding box center [434, 149] width 8 height 8
click at [433, 150] on icon "button" at bounding box center [434, 148] width 4 height 4
click at [589, 108] on icon at bounding box center [589, 105] width 6 height 6
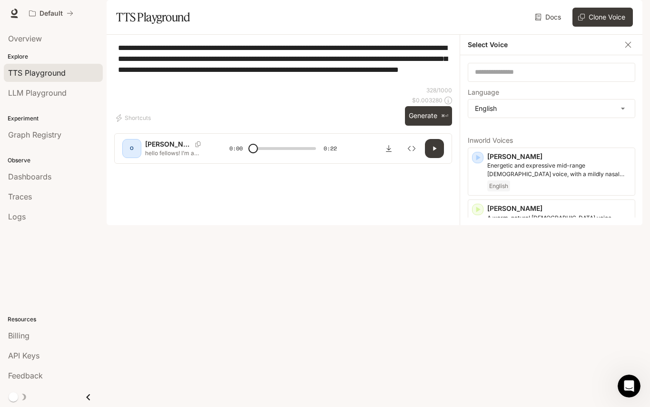
type input "*"
click at [597, 77] on input "text" at bounding box center [551, 73] width 166 height 10
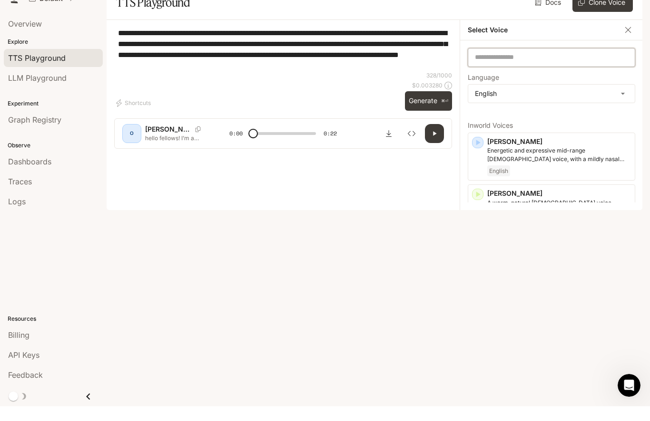
scroll to position [0, 0]
